Goal: Information Seeking & Learning: Check status

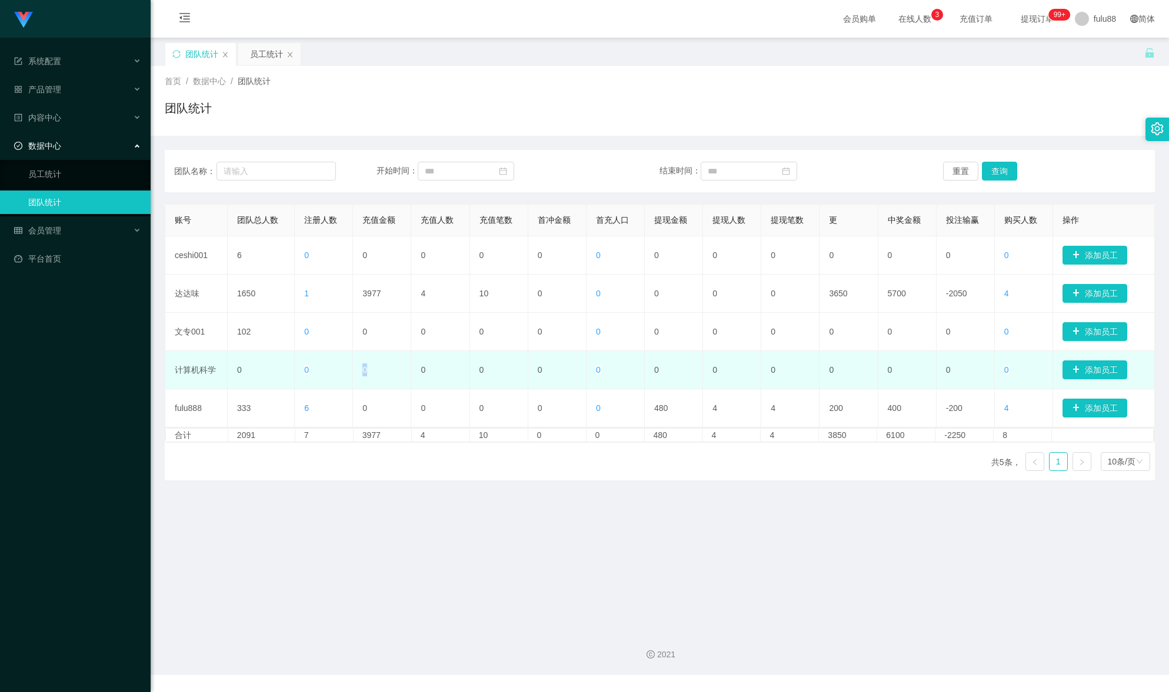
drag, startPoint x: 375, startPoint y: 372, endPoint x: 362, endPoint y: 372, distance: 12.9
click at [362, 372] on td "0" at bounding box center [382, 370] width 58 height 38
click at [362, 370] on font "0" at bounding box center [364, 369] width 5 height 9
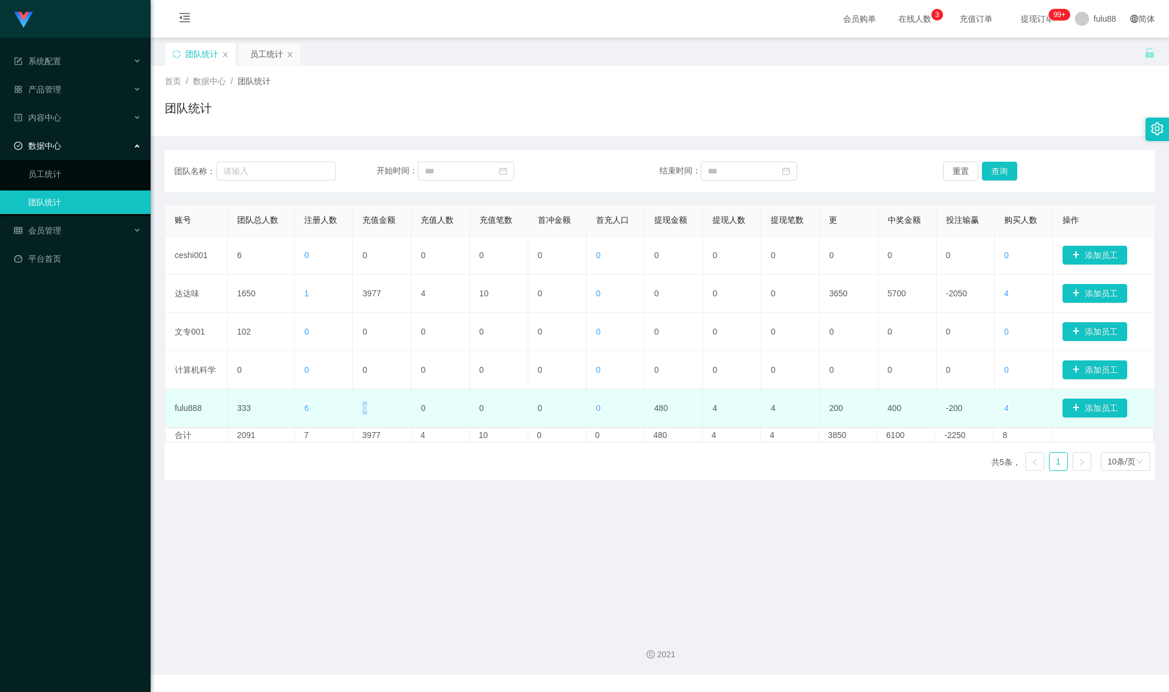
drag, startPoint x: 362, startPoint y: 410, endPoint x: 347, endPoint y: 398, distance: 19.3
click at [348, 405] on tr "fulu888 333 6 0 0 0 0 0 480 4 4 200 400 -200 4 添加员工" at bounding box center [659, 408] width 989 height 38
click at [363, 407] on font "0" at bounding box center [364, 407] width 5 height 9
drag, startPoint x: 366, startPoint y: 413, endPoint x: 361, endPoint y: 409, distance: 6.4
click at [366, 413] on td "0" at bounding box center [382, 408] width 58 height 38
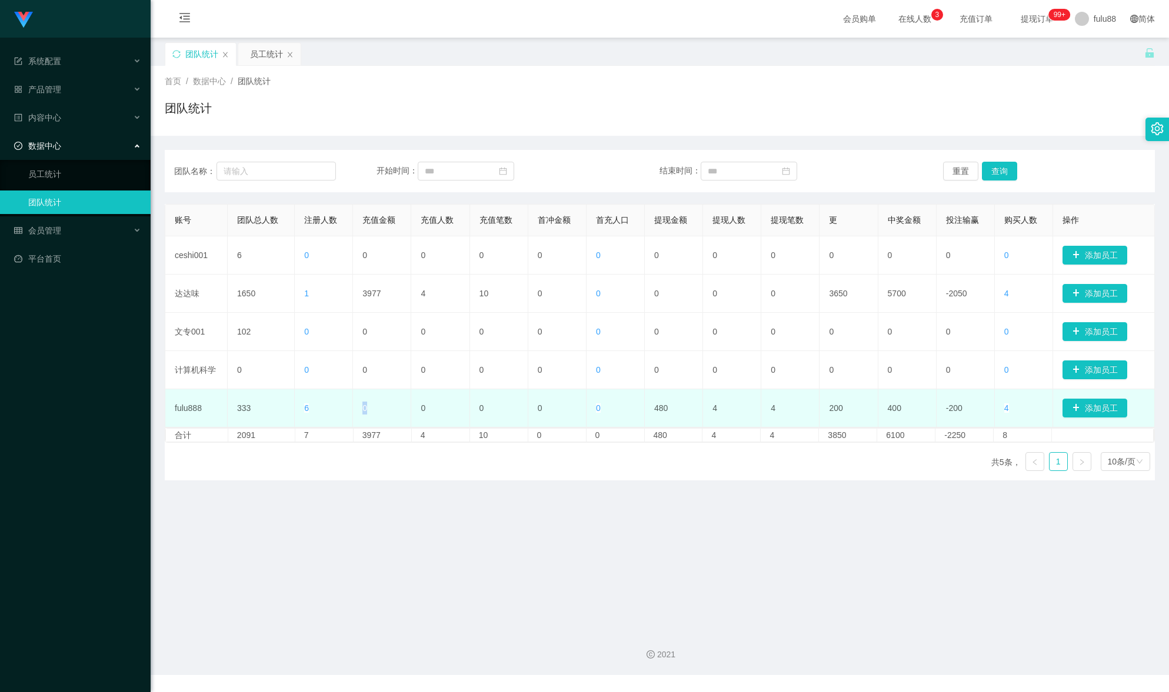
click at [359, 406] on td "0" at bounding box center [382, 408] width 58 height 38
drag, startPoint x: 363, startPoint y: 409, endPoint x: 405, endPoint y: 395, distance: 44.1
click at [405, 395] on td "0" at bounding box center [382, 408] width 58 height 38
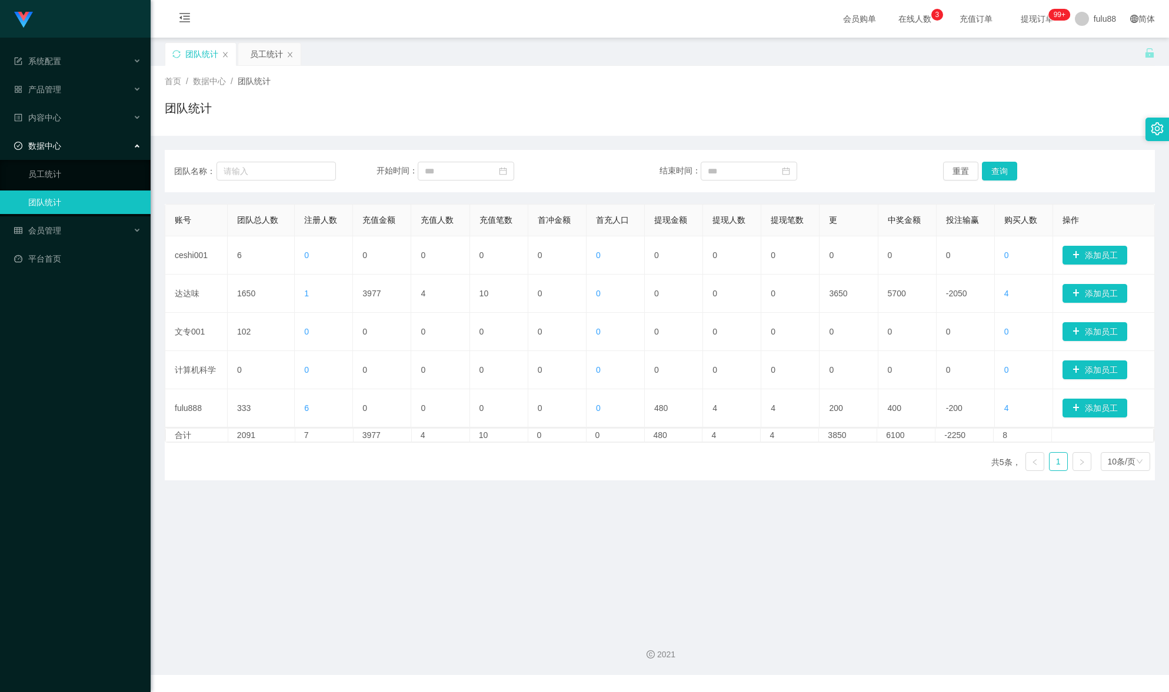
drag, startPoint x: 578, startPoint y: 496, endPoint x: 561, endPoint y: 480, distance: 23.3
click at [578, 496] on main "关闭门户 关闭右侧 关闭其他 刷新页面 团队统计 员工统计 首页 / 数据中心 / 团队统计 / 团队统计 团队名称： 开始时间： 结束时间： 重置 查询 账…" at bounding box center [660, 329] width 1018 height 583
click at [354, 525] on main "关闭门户 关闭右侧 关闭其他 刷新页面 团队统计 员工统计 首页 / 数据中心 / 团队统计 / 团队统计 团队名称： 开始时间： 结束时间： 重置 查询 账…" at bounding box center [660, 329] width 1018 height 583
